Goal: Check status

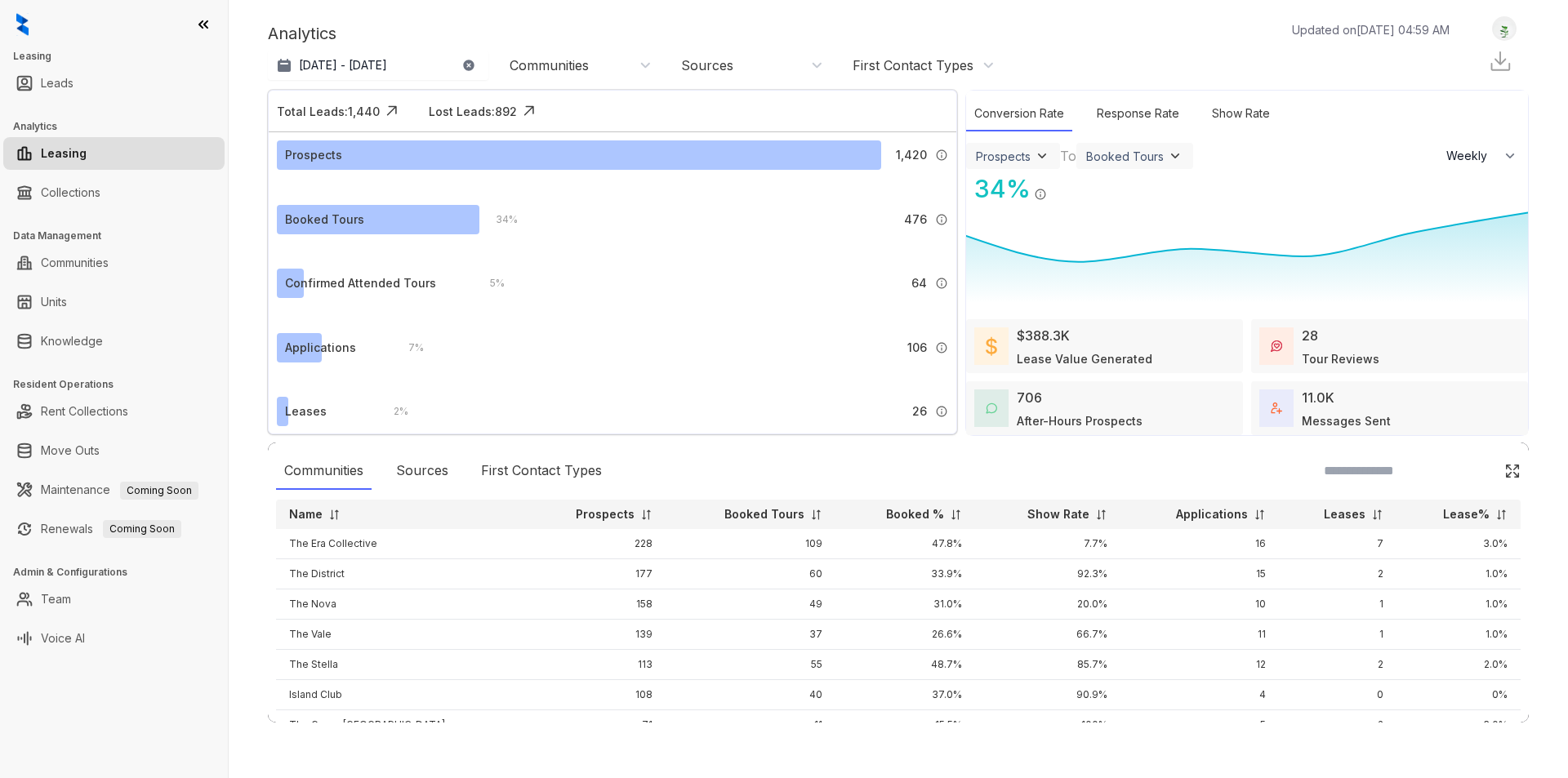
select select "******"
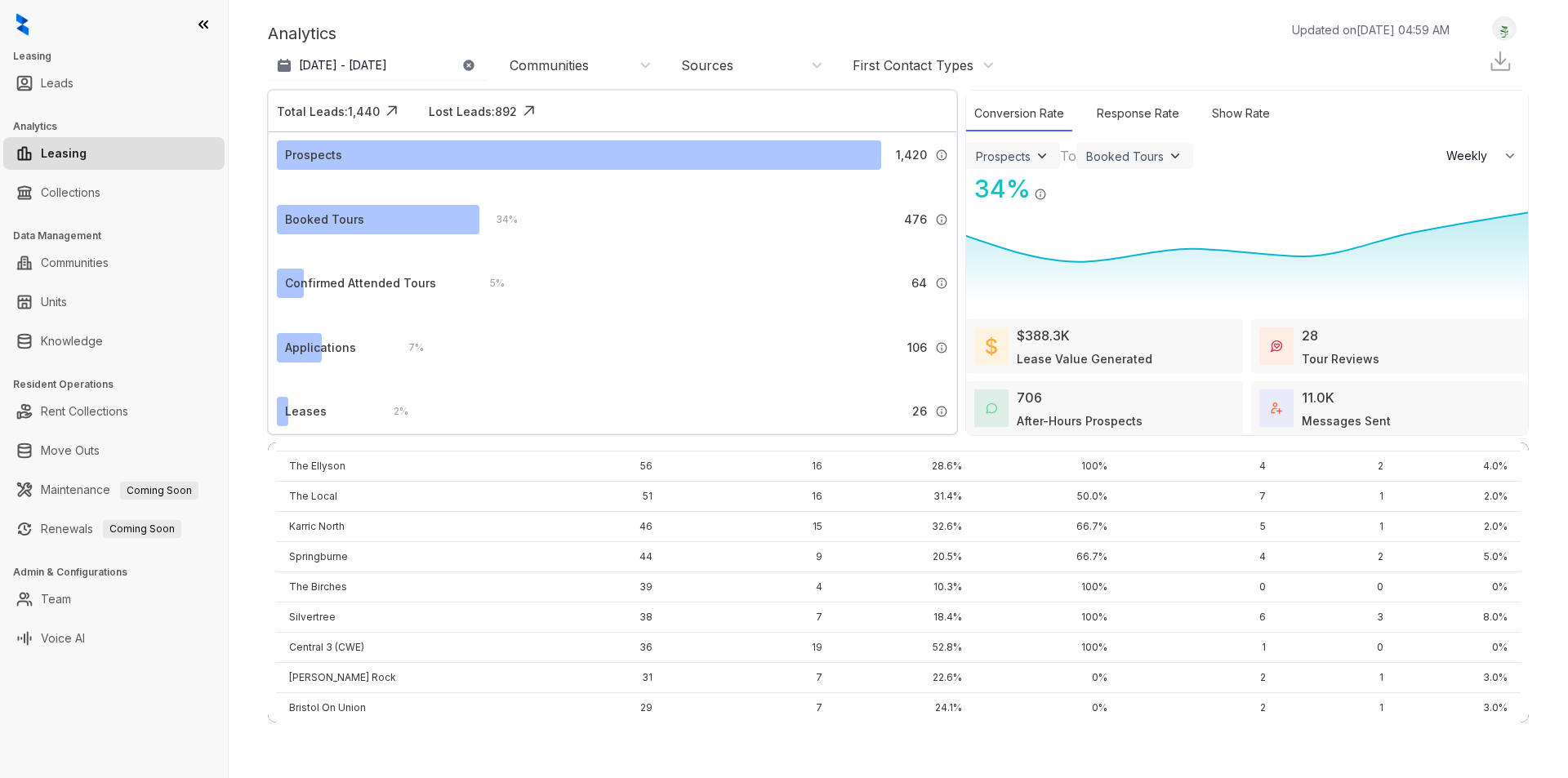
scroll to position [332, 0]
click at [387, 62] on p "[DATE] - [DATE]" at bounding box center [342, 66] width 88 height 17
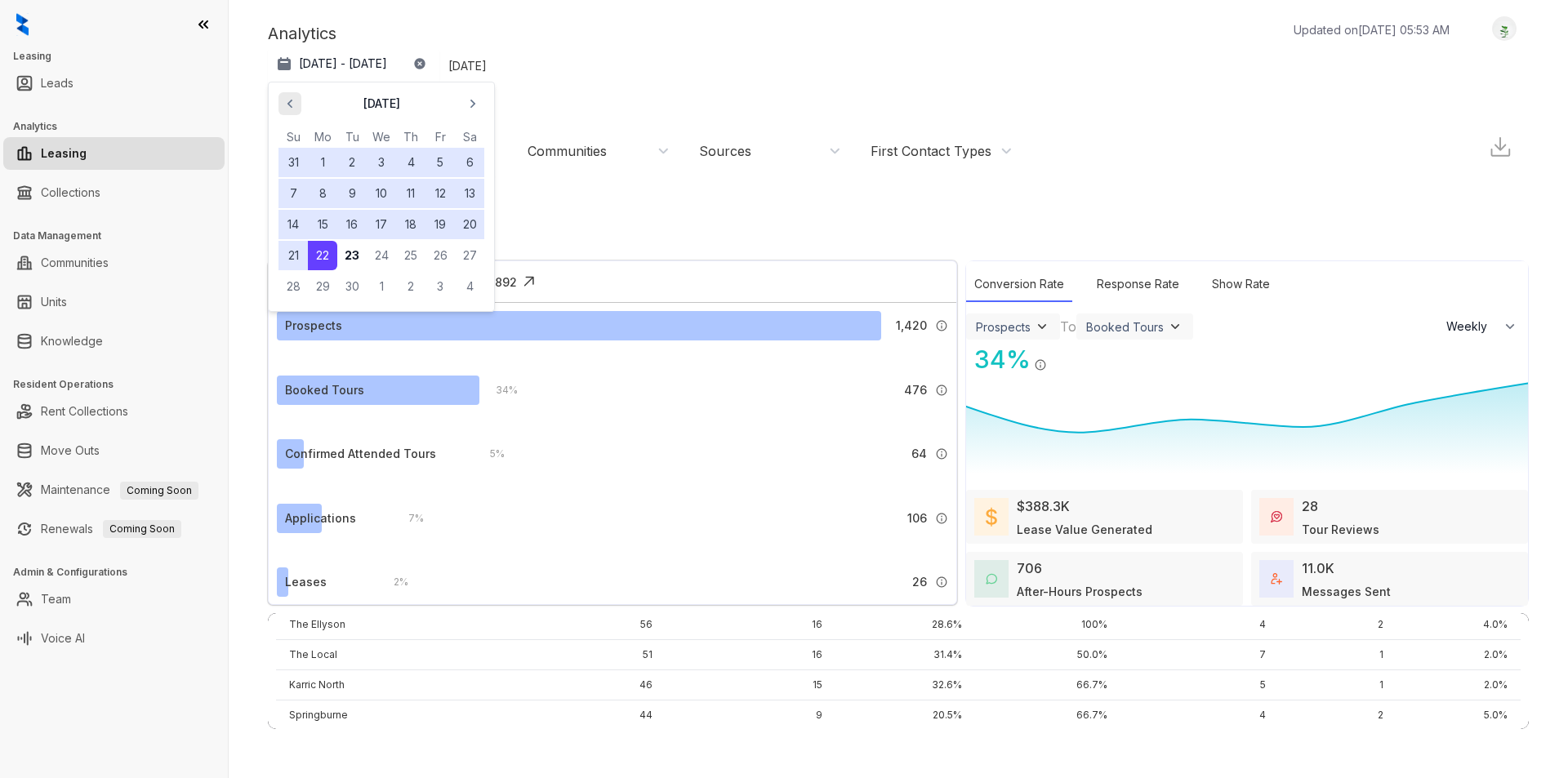
click at [293, 106] on icon "button" at bounding box center [290, 104] width 17 height 17
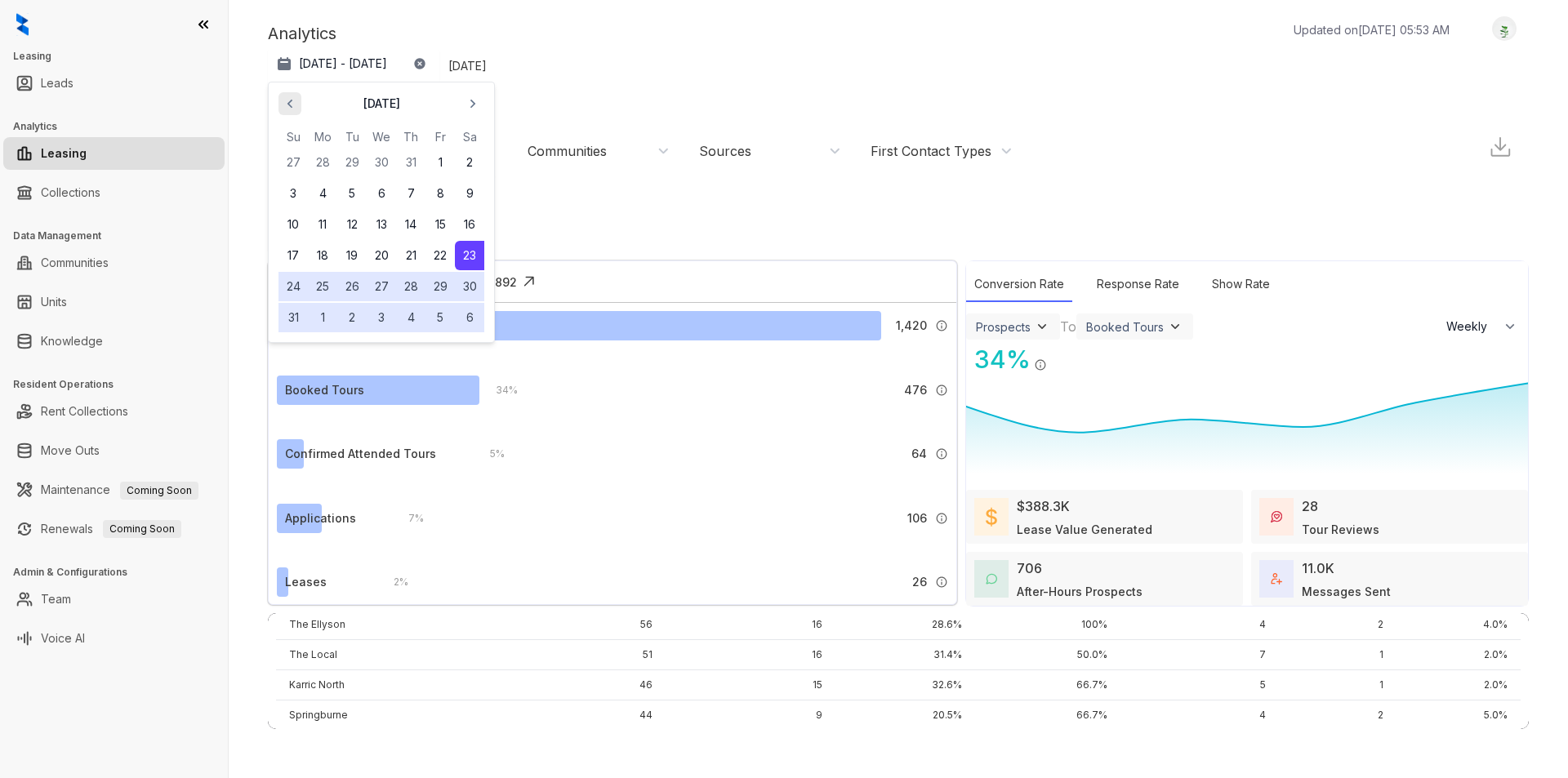
click at [293, 106] on icon "button" at bounding box center [290, 104] width 17 height 17
click at [350, 163] on button "1" at bounding box center [352, 162] width 30 height 30
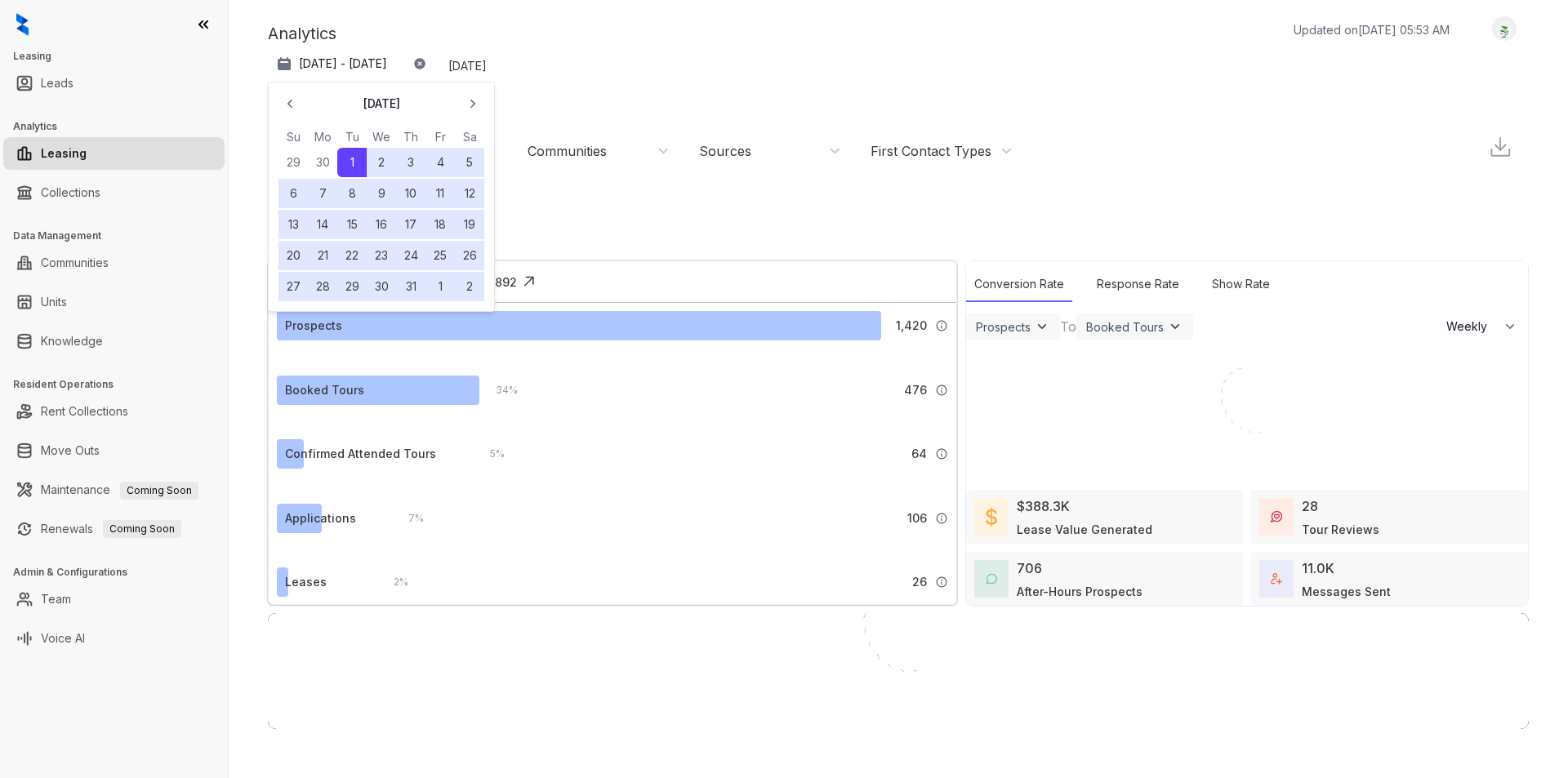
scroll to position [0, 0]
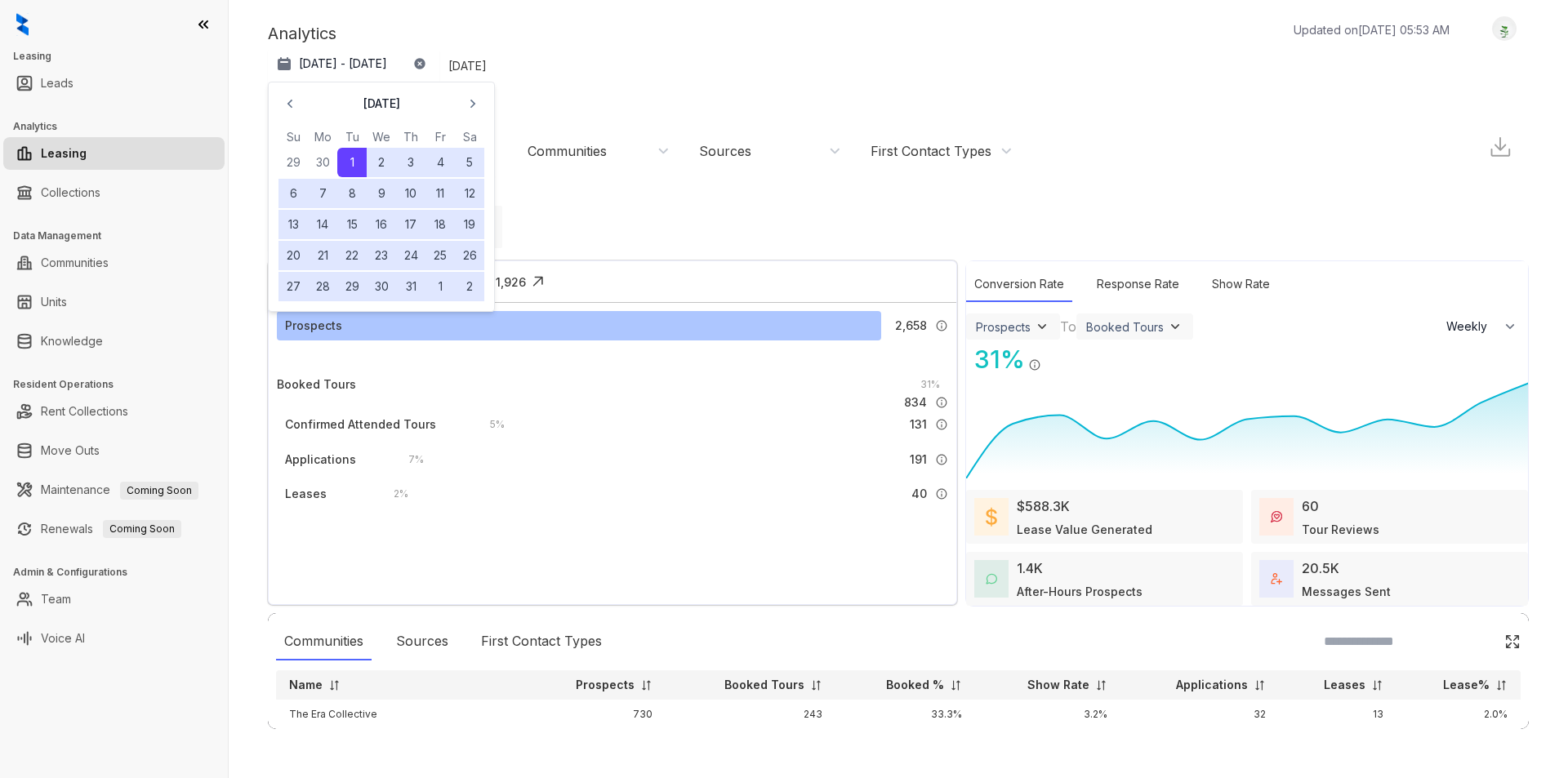
click at [503, 206] on div "Year to date" at bounding box center [472, 227] width 58 height 43
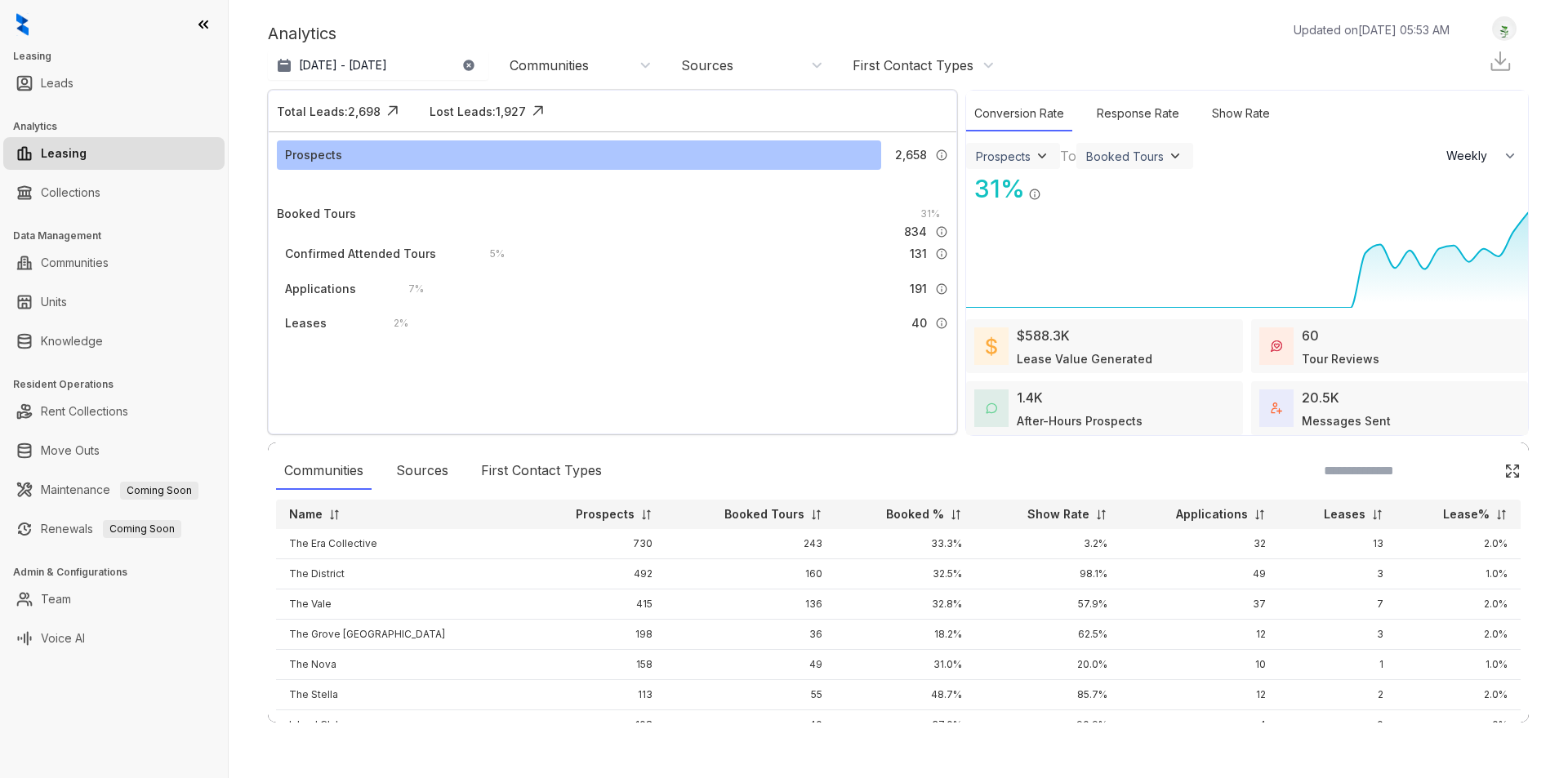
click at [1505, 67] on img at bounding box center [1499, 61] width 24 height 24
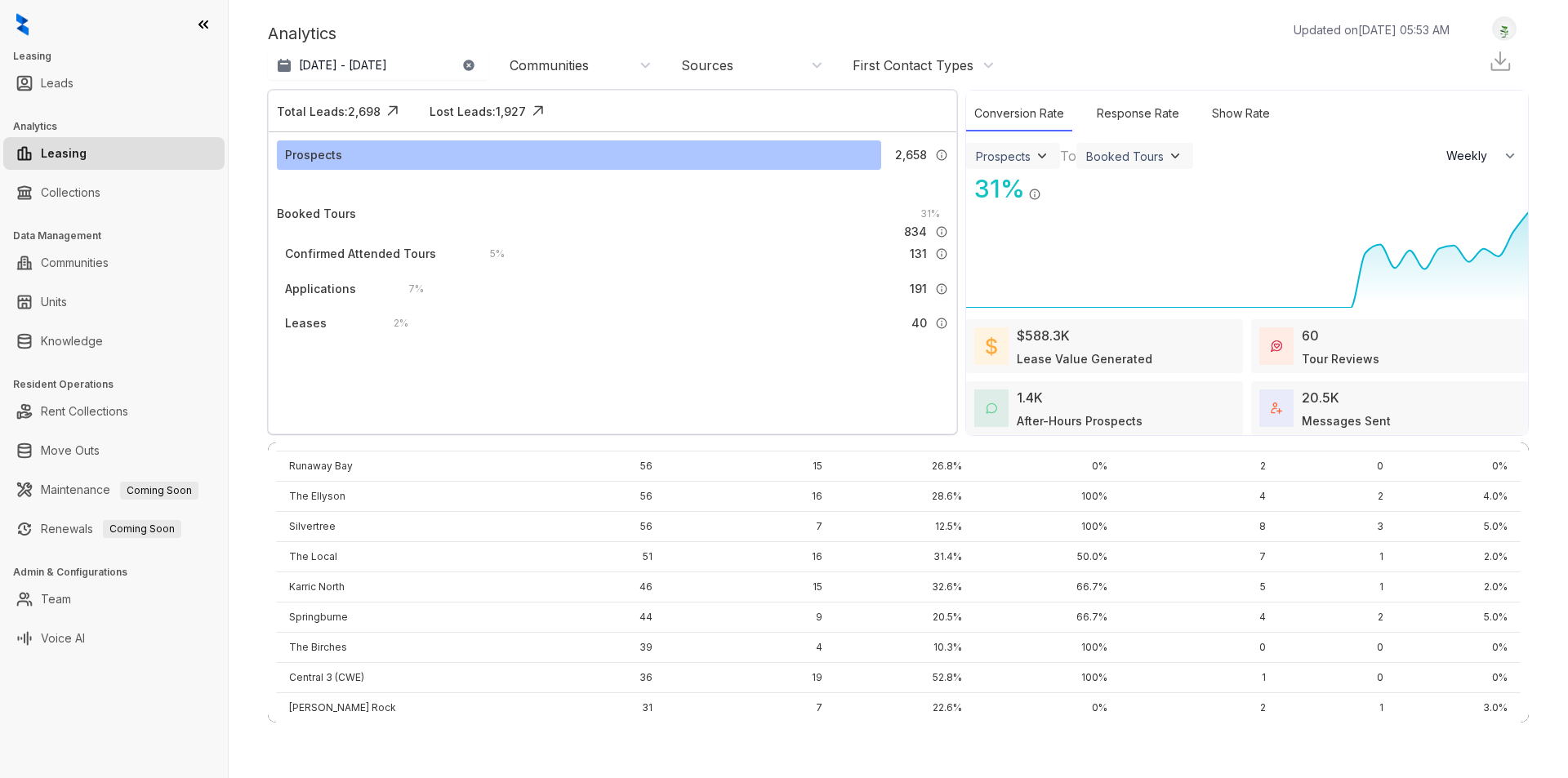
scroll to position [332, 0]
click at [96, 194] on link "Collections" at bounding box center [70, 192] width 59 height 32
click at [818, 66] on div "Sources" at bounding box center [751, 65] width 142 height 18
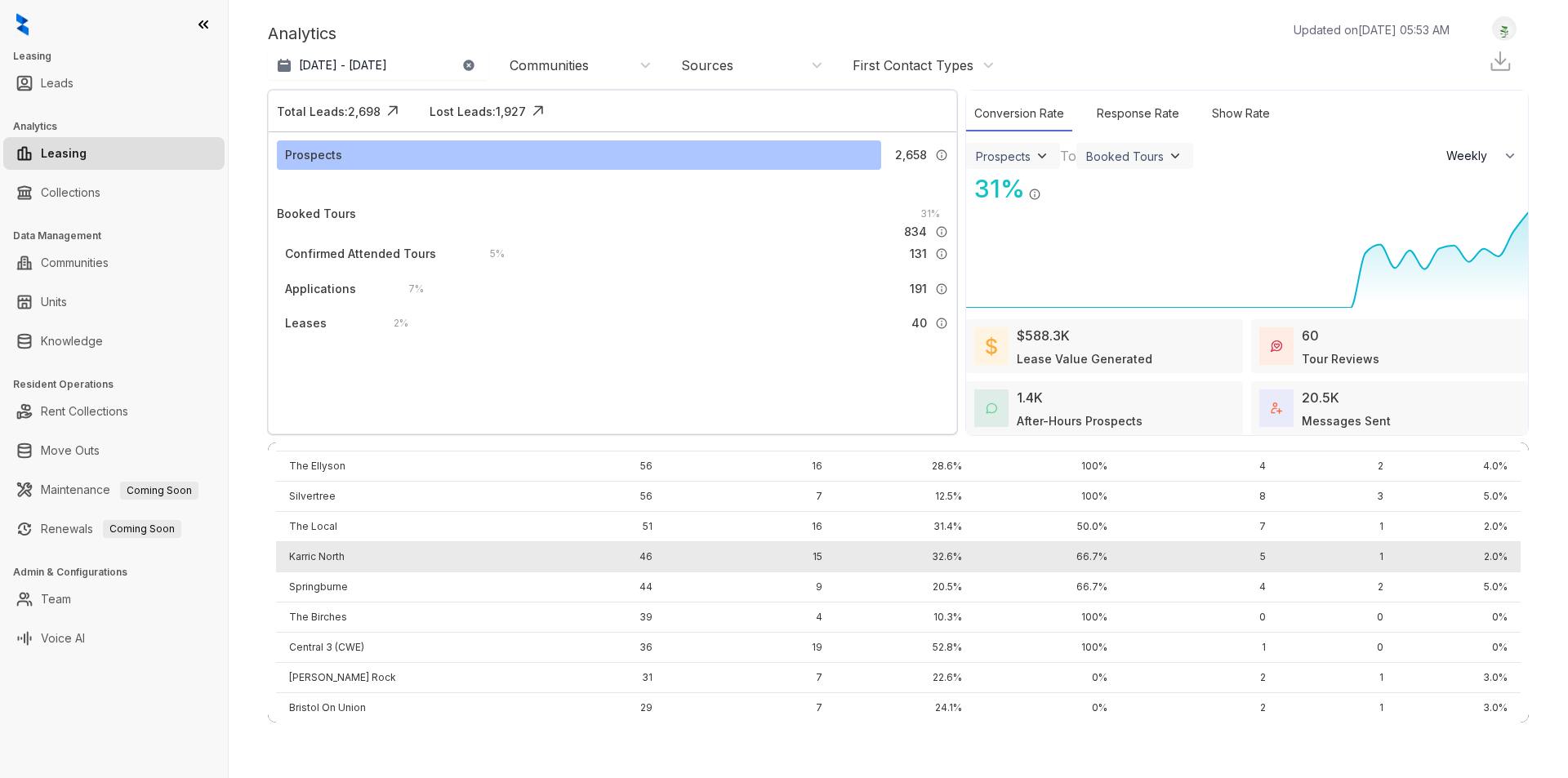
scroll to position [0, 0]
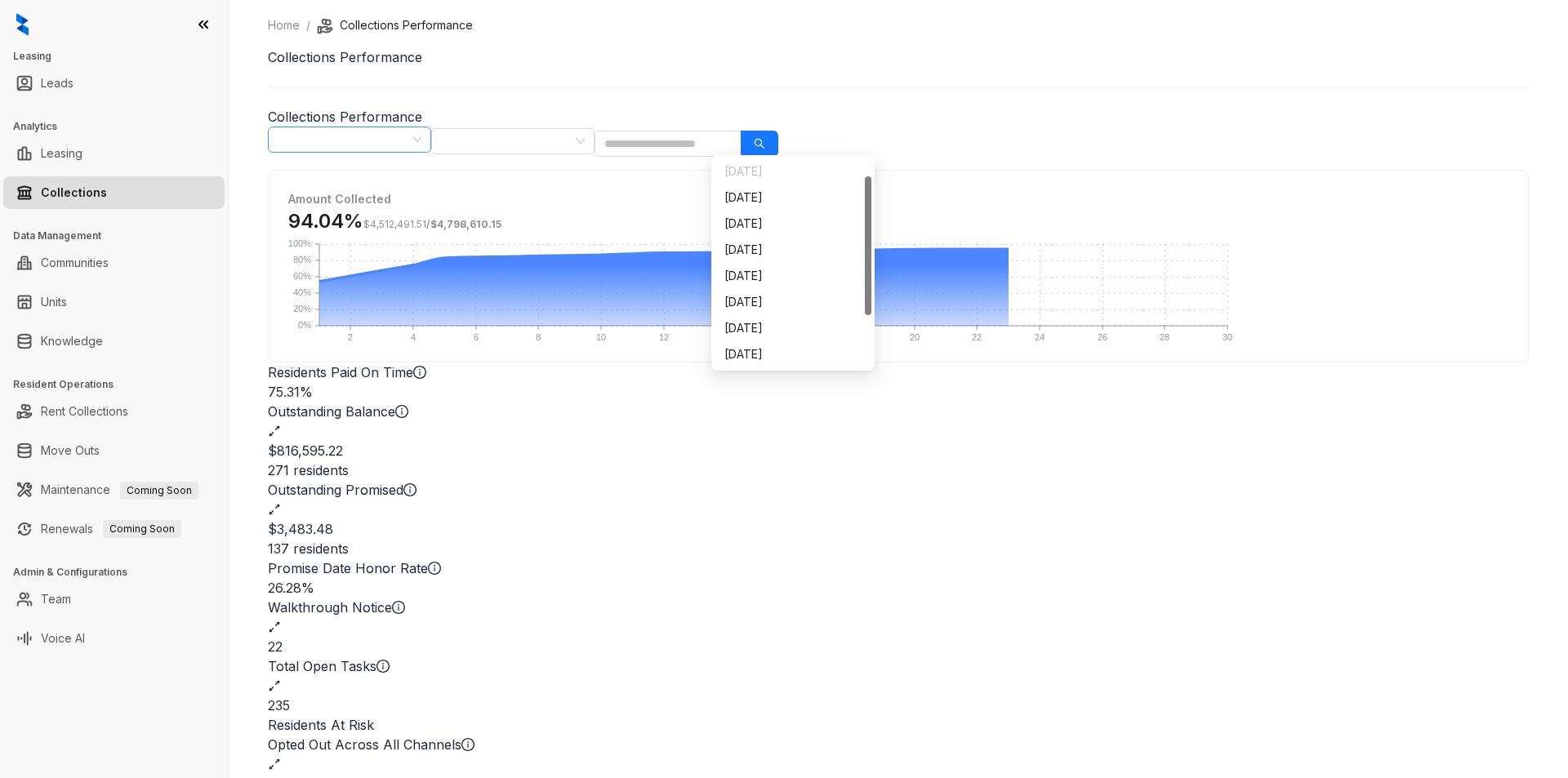
click at [421, 137] on span "[DATE]" at bounding box center [349, 139] width 144 height 24
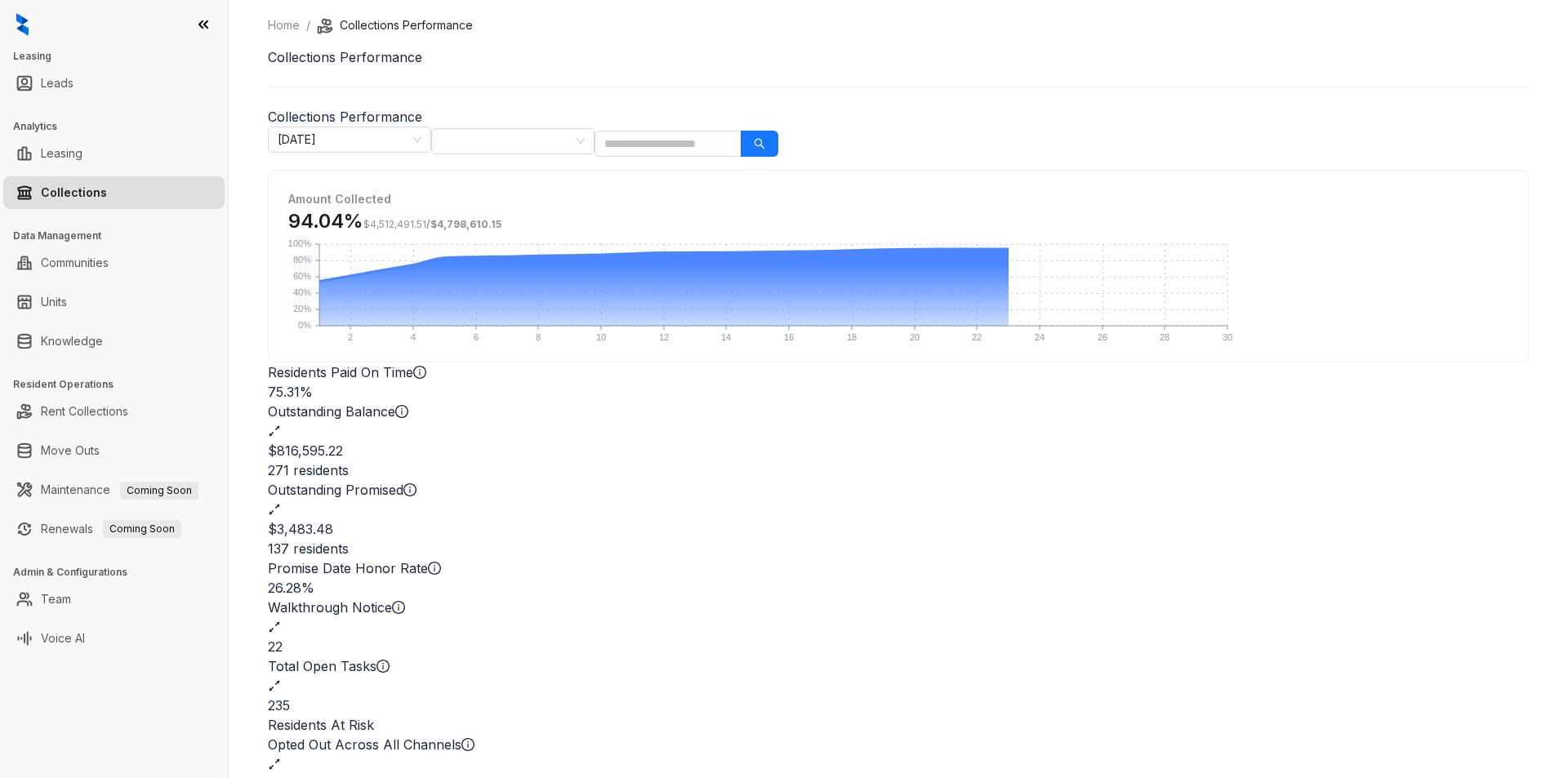
click at [870, 100] on div "Home / Collections Performance Collections Performance Collections Performance …" at bounding box center [899, 464] width 1261 height 895
click at [93, 496] on link "Maintenance Coming Soon" at bounding box center [120, 489] width 158 height 14
click at [106, 482] on link "Maintenance Coming Soon" at bounding box center [120, 489] width 158 height 14
click at [120, 530] on span "Coming Soon" at bounding box center [142, 529] width 79 height 18
